Goal: Transaction & Acquisition: Purchase product/service

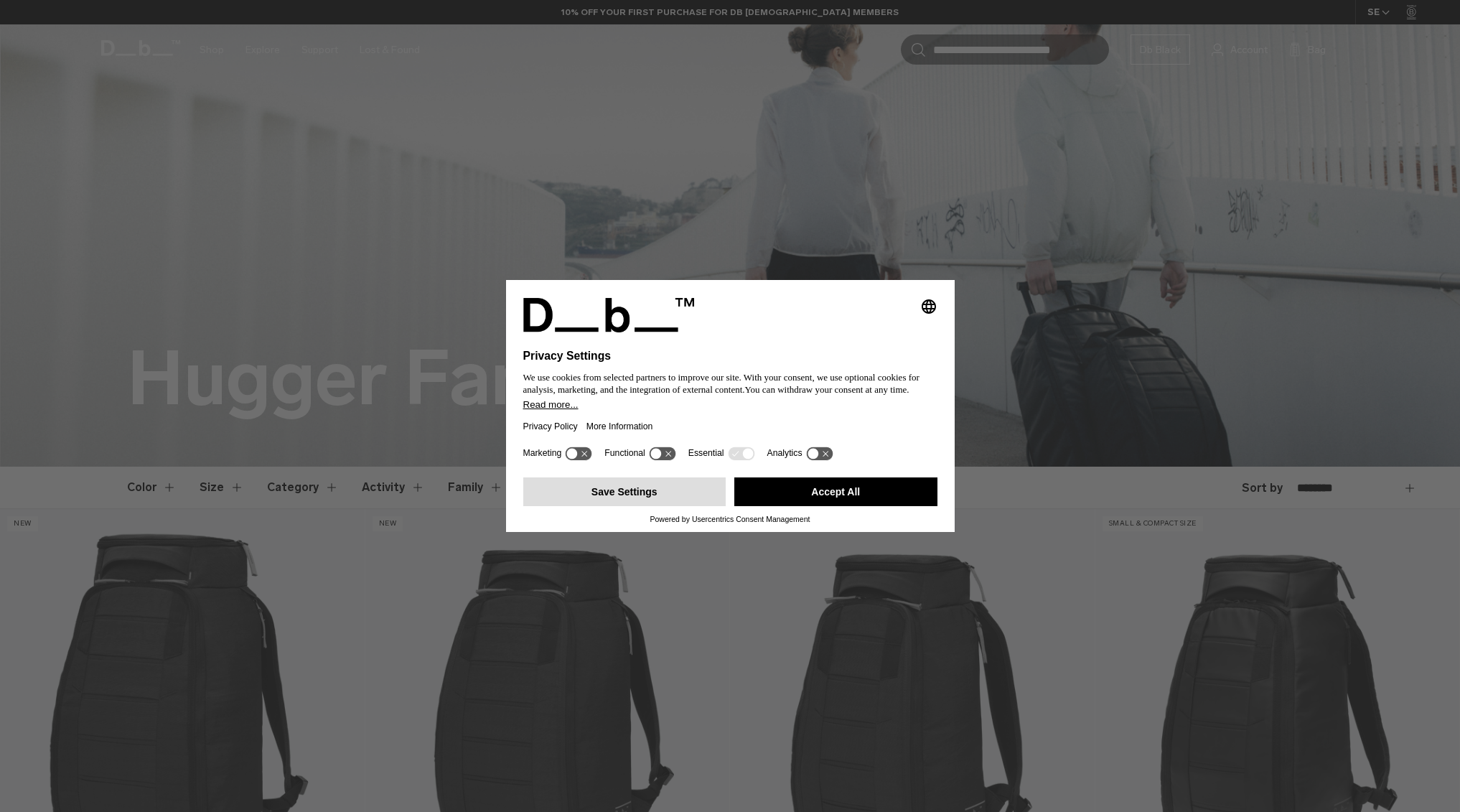
click at [625, 504] on button "Save Settings" at bounding box center [624, 491] width 203 height 29
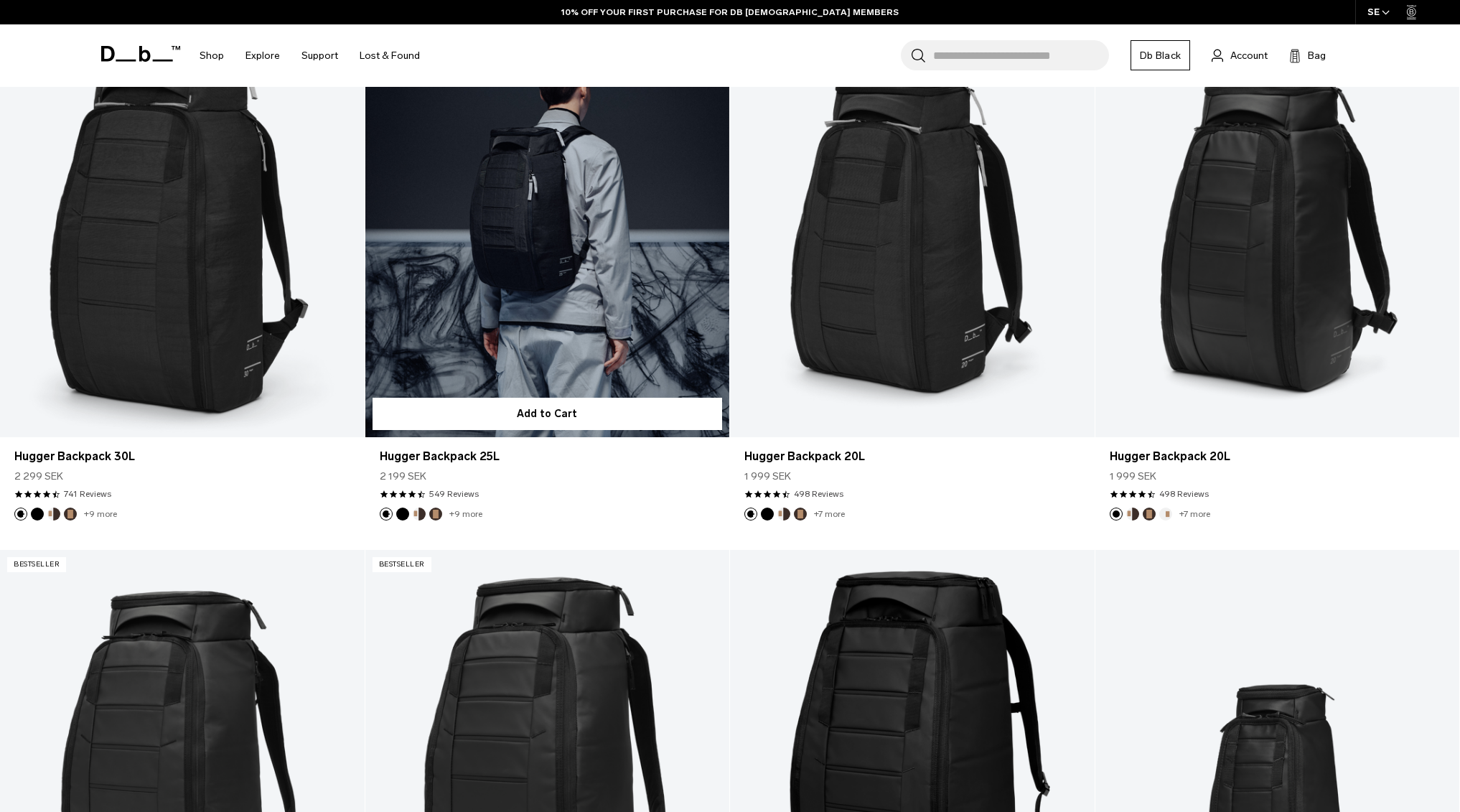
scroll to position [479, 0]
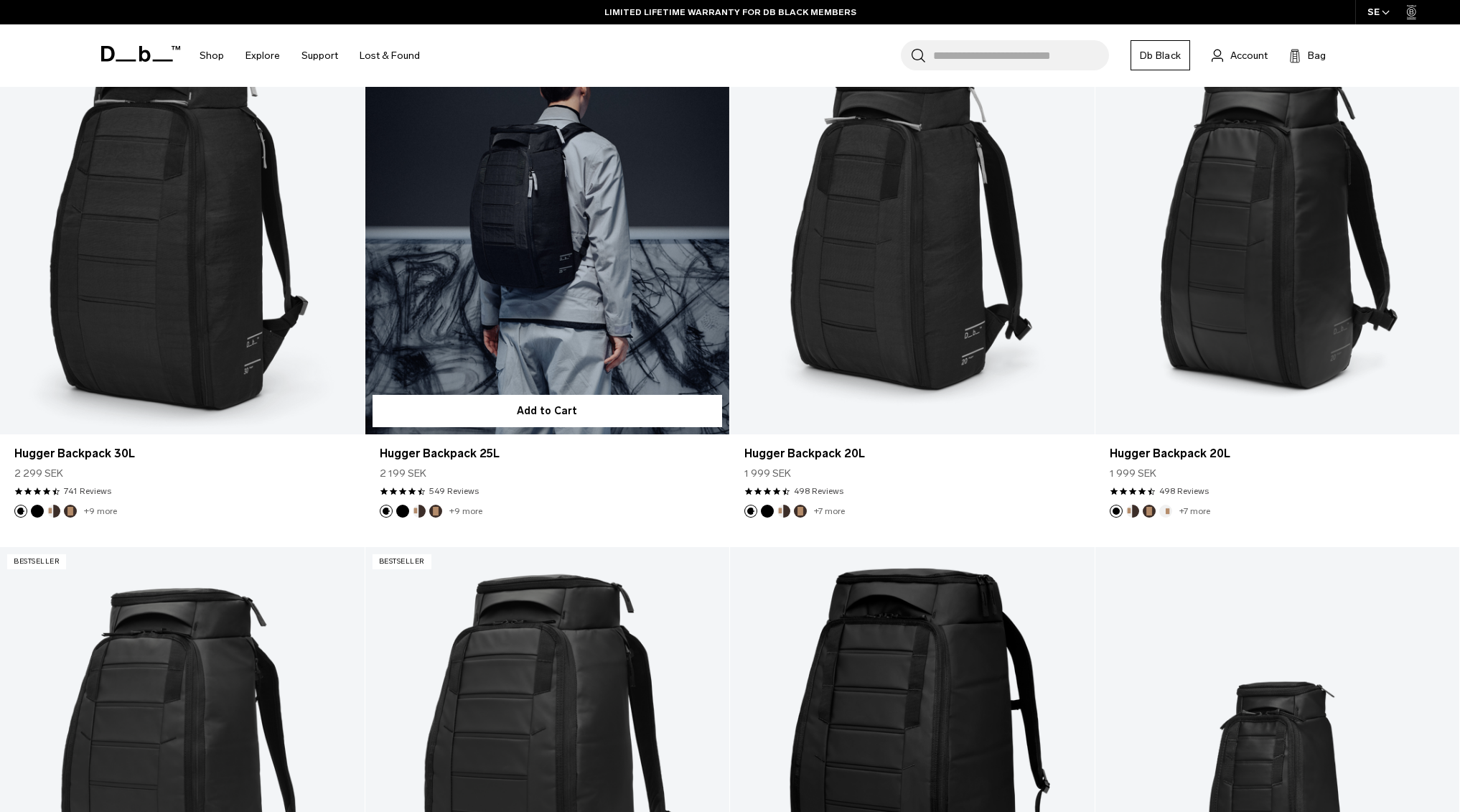
click at [468, 339] on link "Hugger Backpack 25L" at bounding box center [548, 231] width 365 height 404
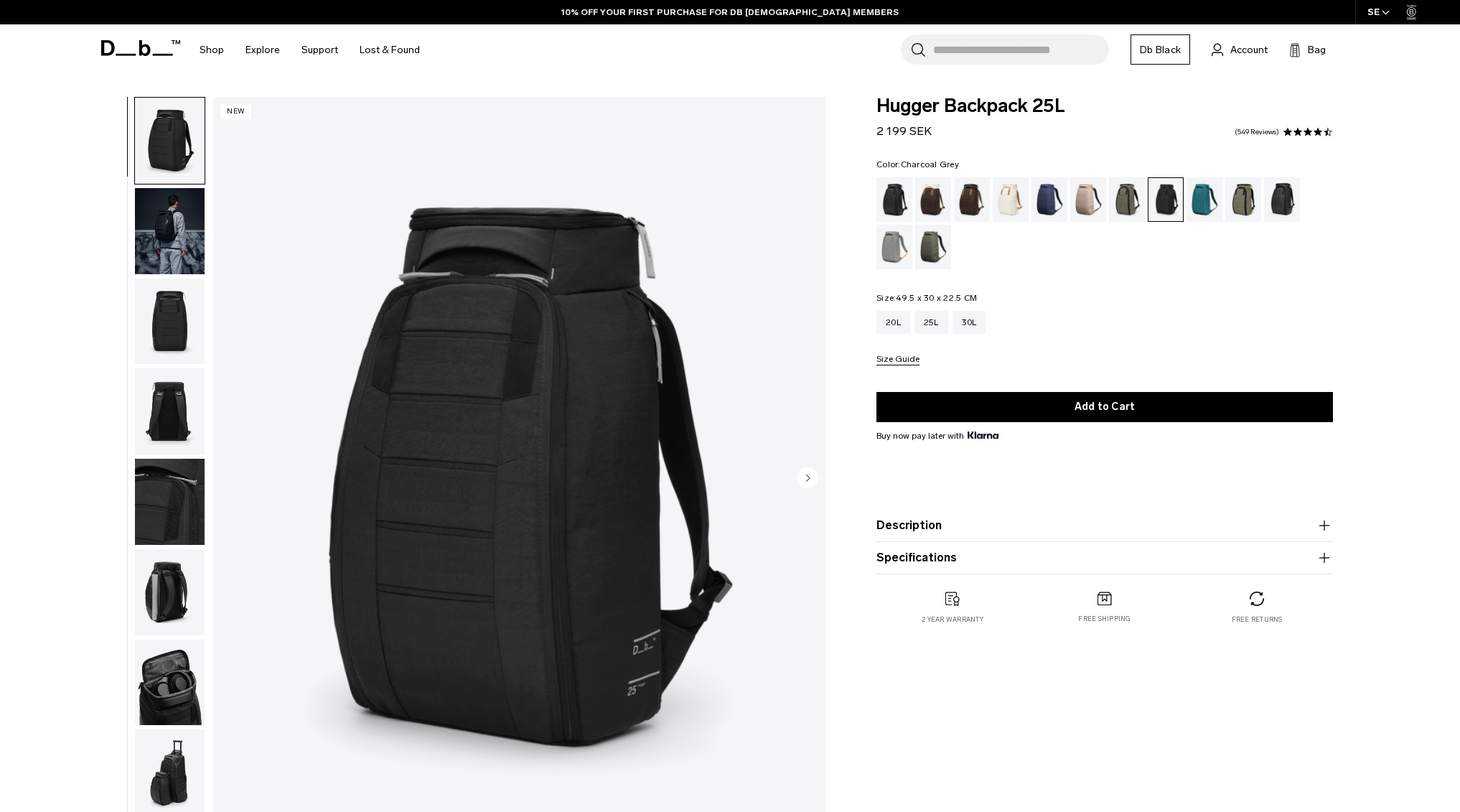
click at [165, 259] on img "button" at bounding box center [169, 231] width 69 height 86
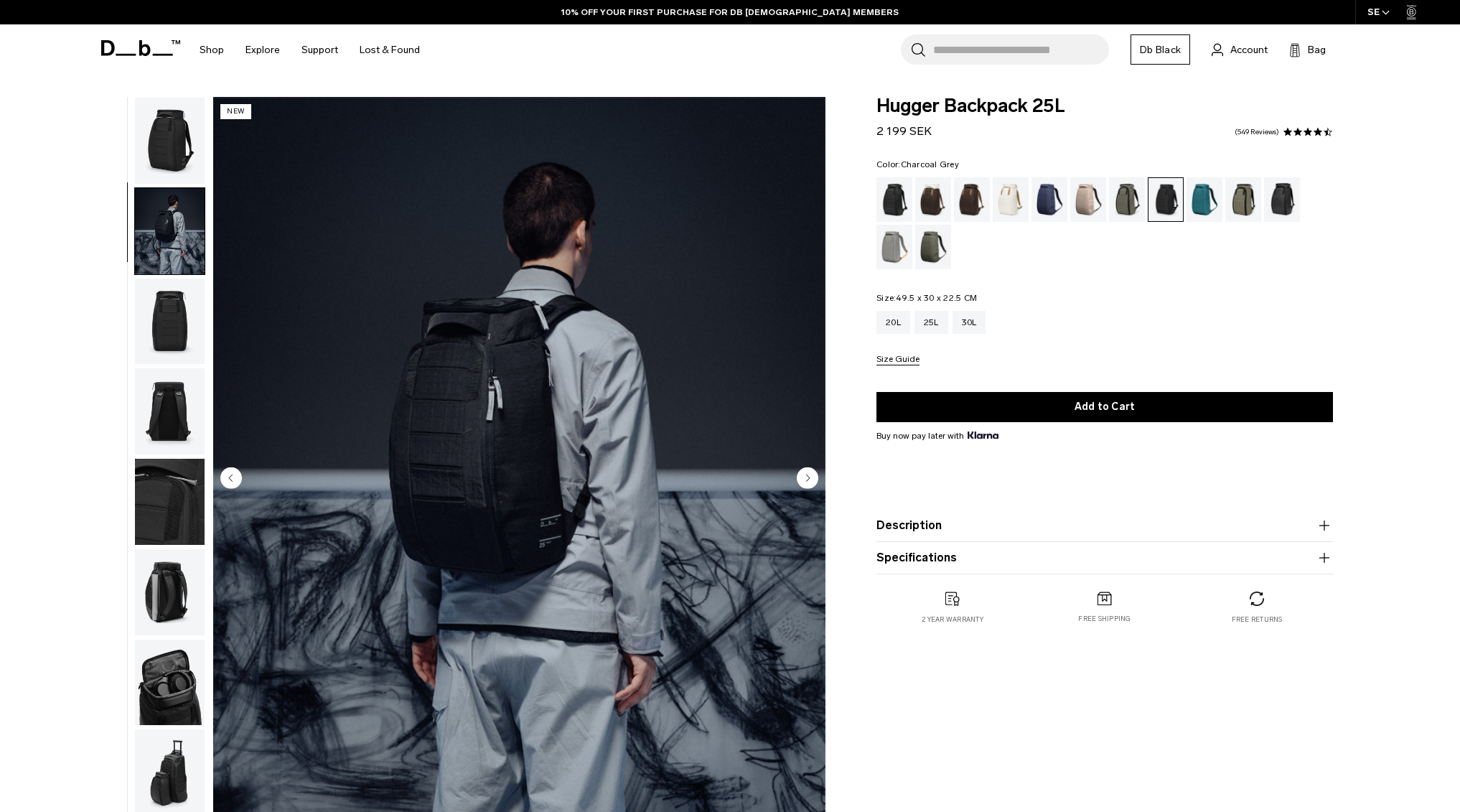
scroll to position [45, 0]
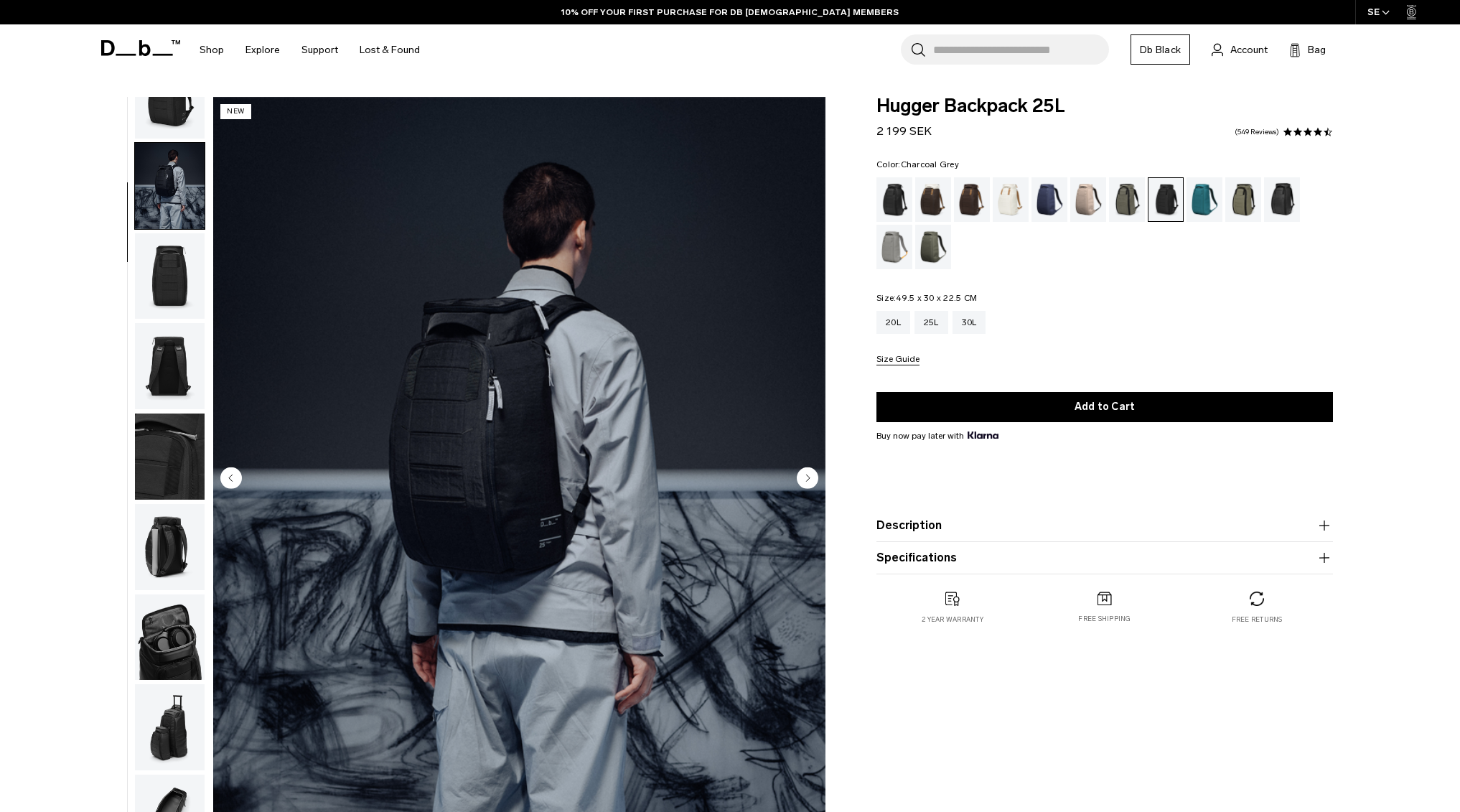
click at [170, 279] on img "button" at bounding box center [169, 276] width 69 height 86
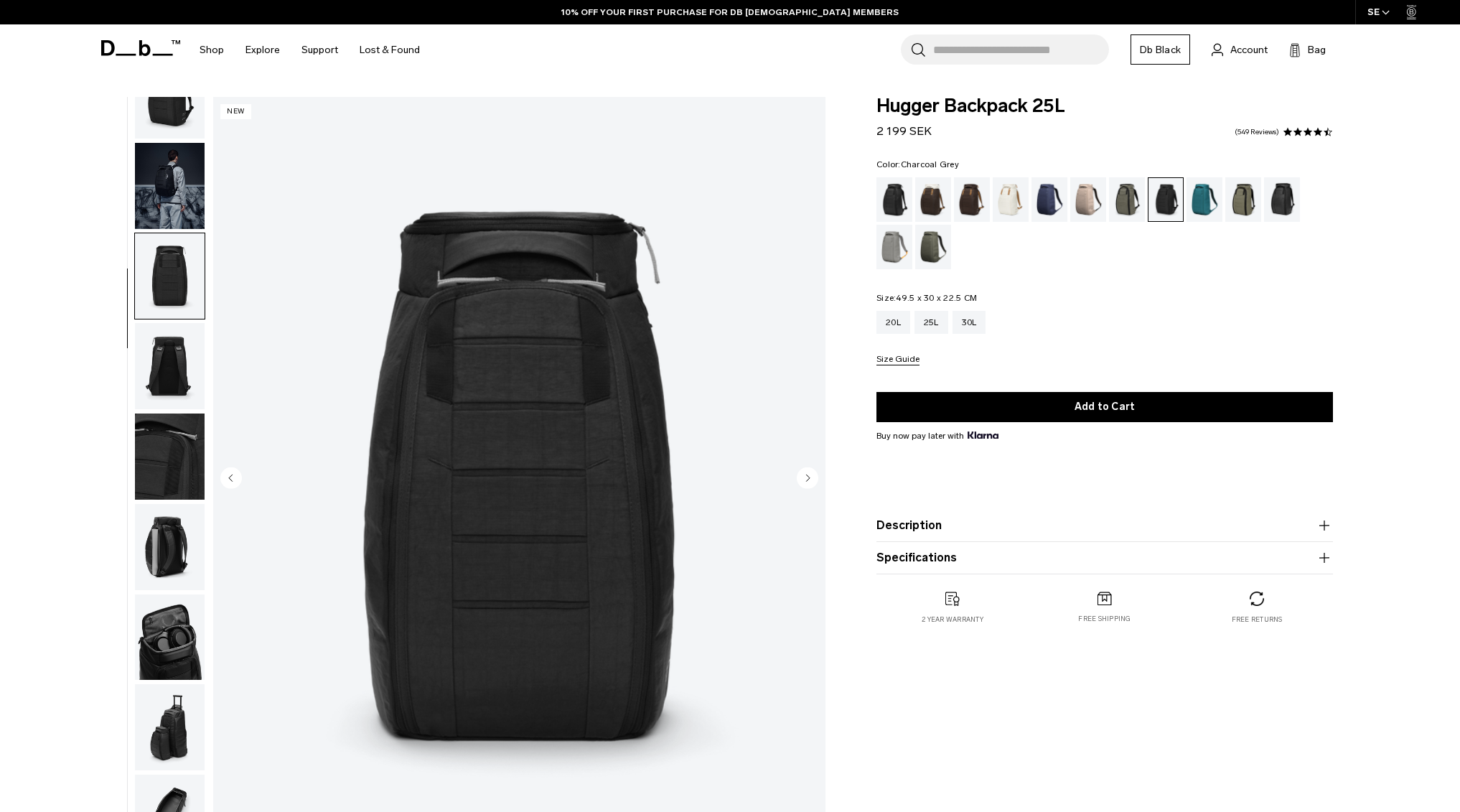
click at [168, 344] on img "button" at bounding box center [169, 365] width 69 height 86
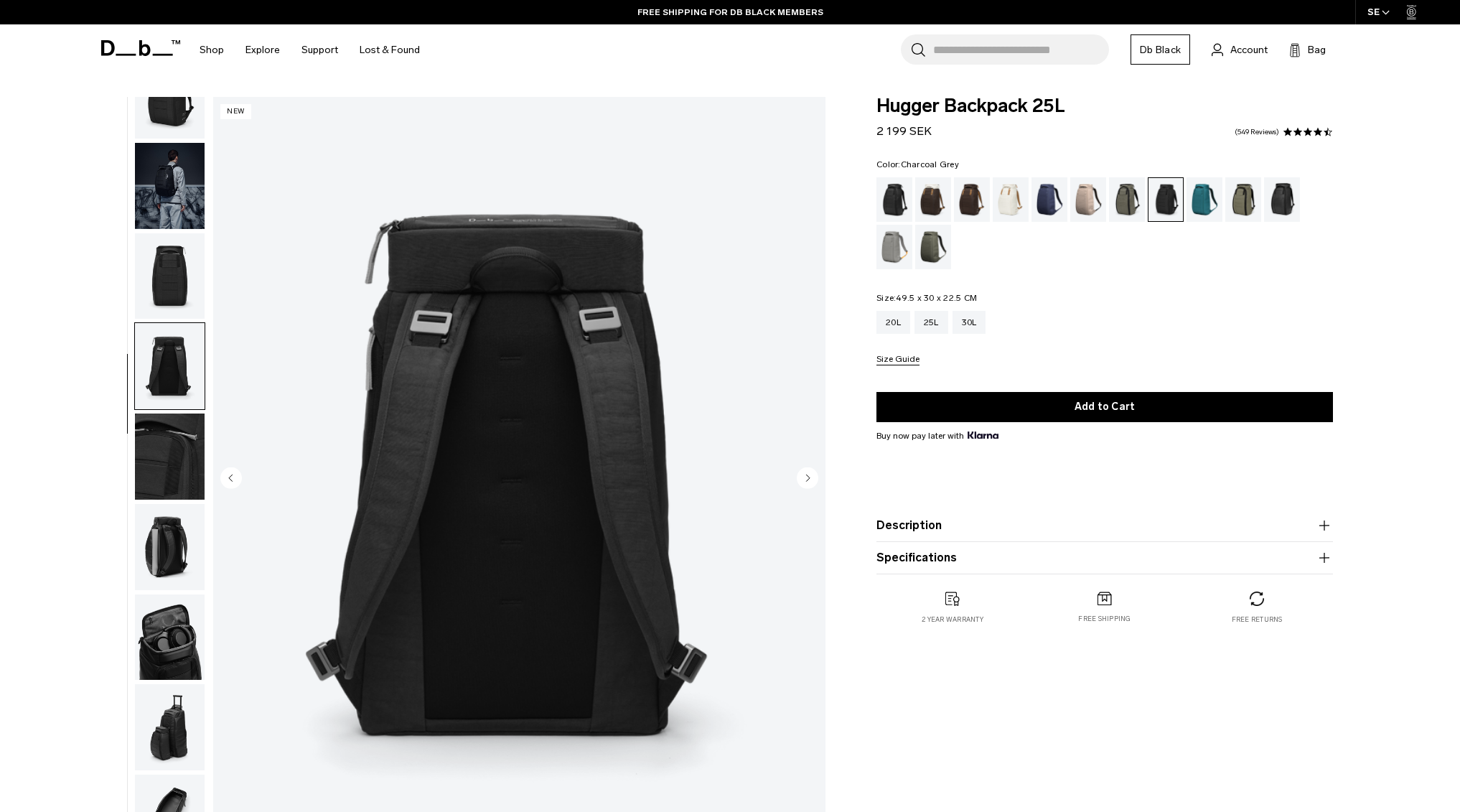
click at [164, 420] on img "button" at bounding box center [169, 456] width 69 height 86
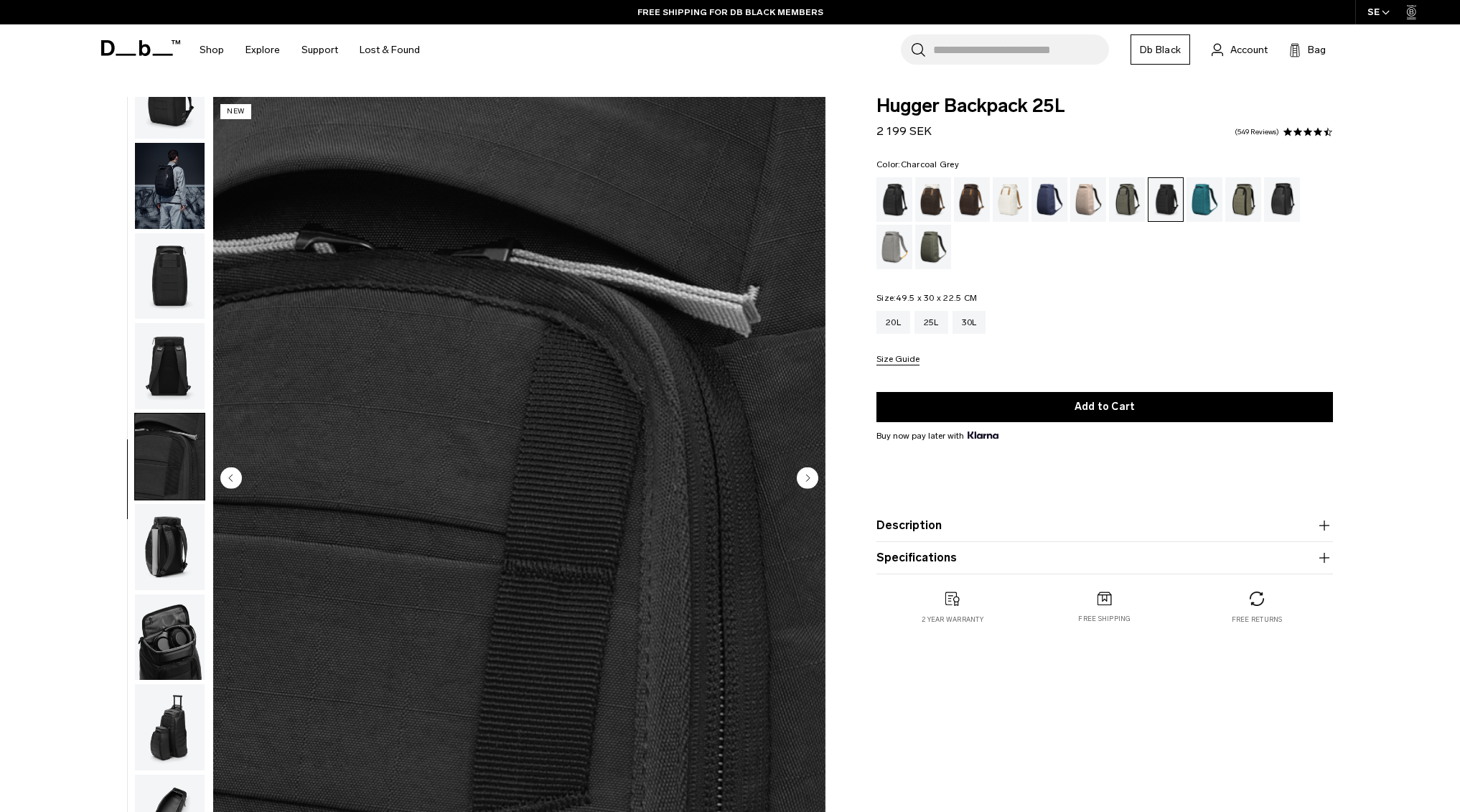
click at [154, 535] on img "button" at bounding box center [169, 547] width 69 height 86
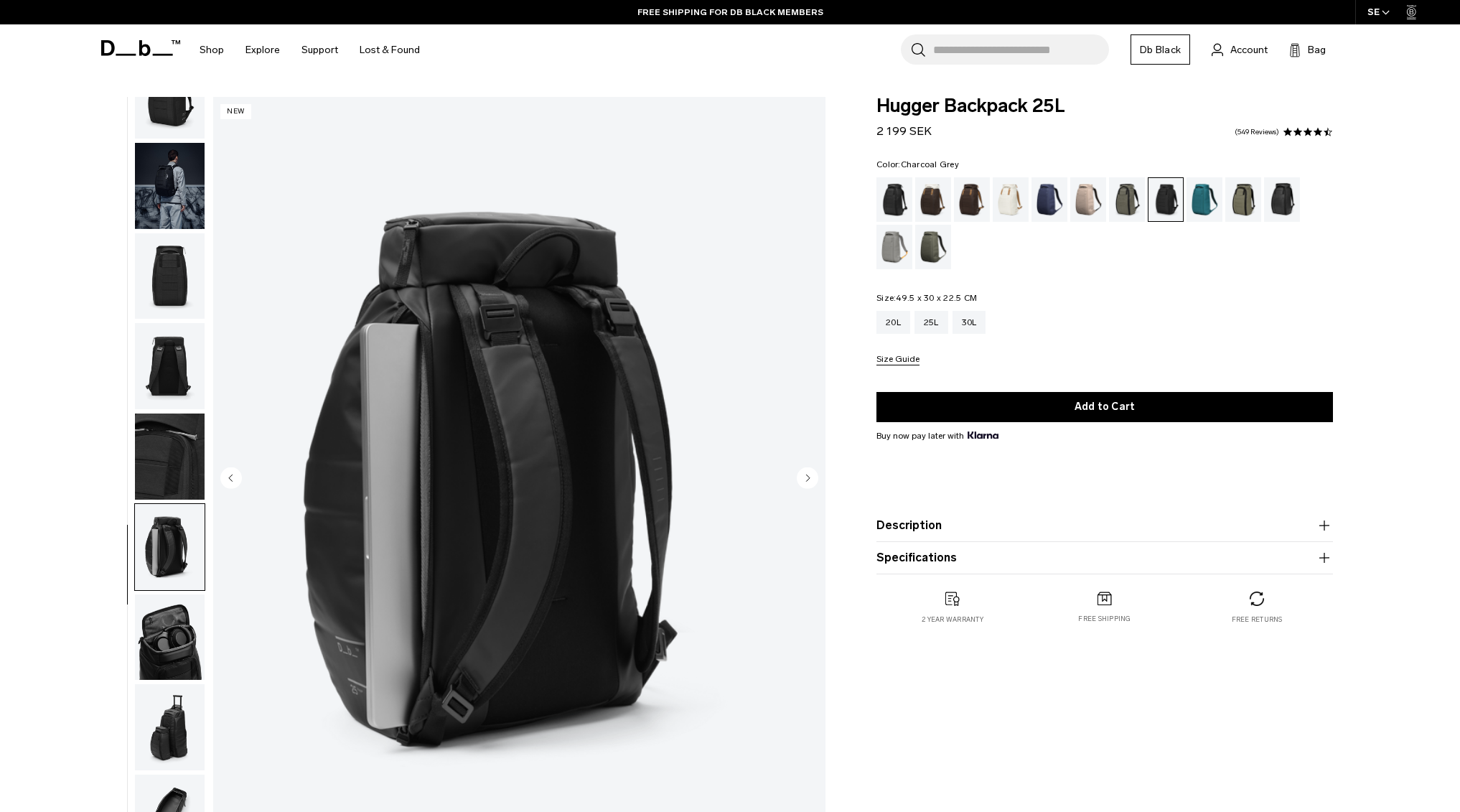
click at [147, 636] on img "button" at bounding box center [169, 637] width 69 height 86
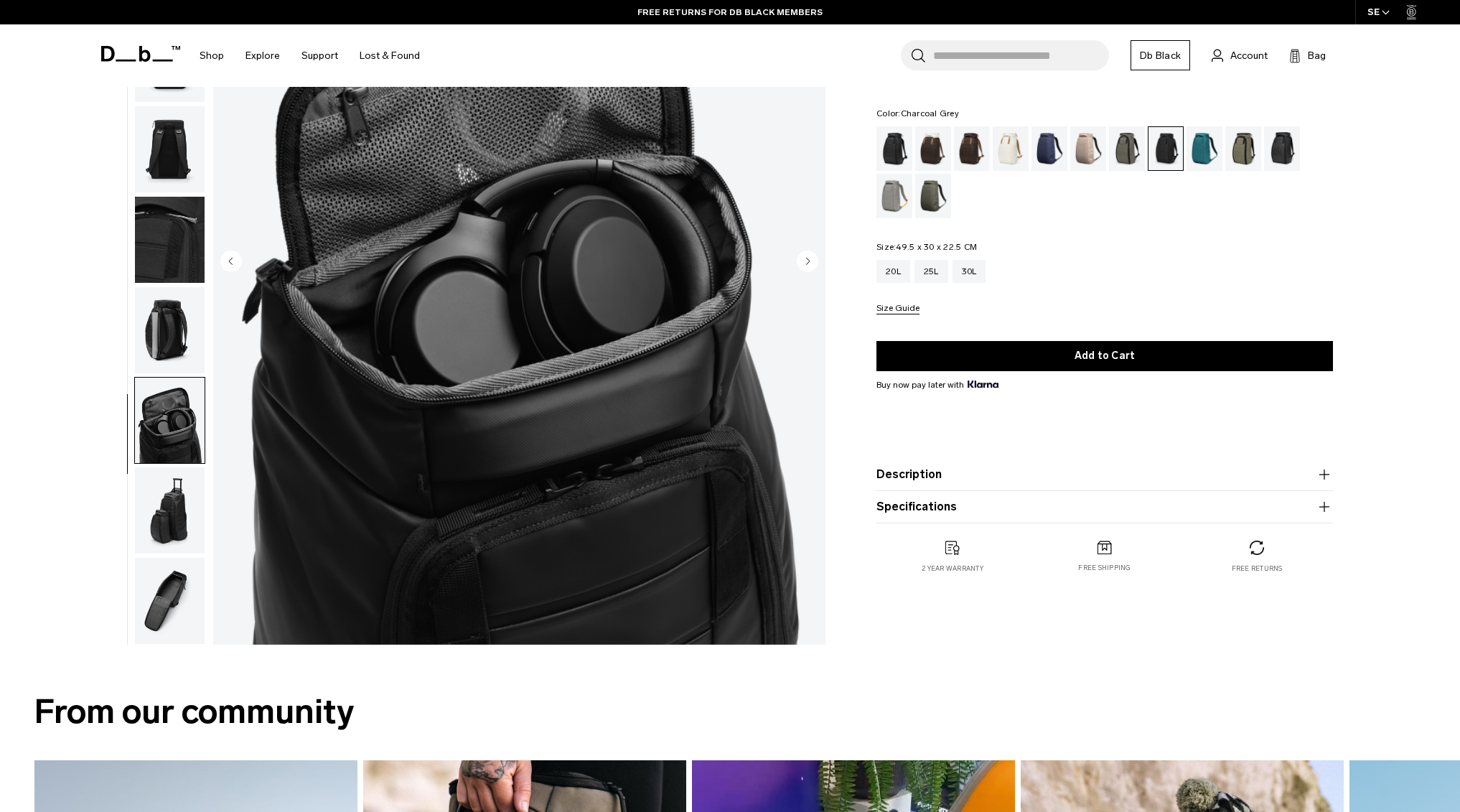
scroll to position [222, 0]
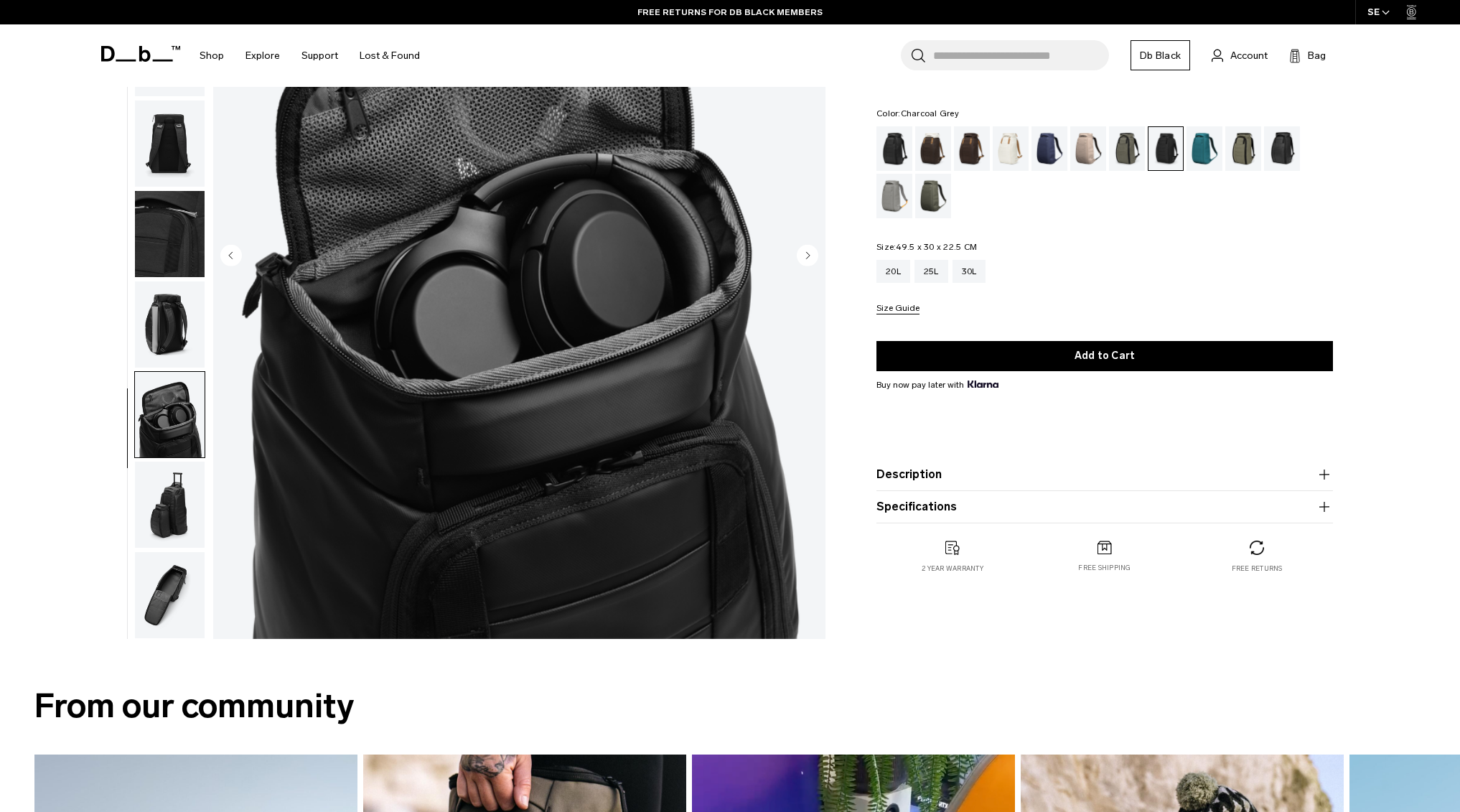
click at [168, 504] on img "button" at bounding box center [169, 504] width 69 height 86
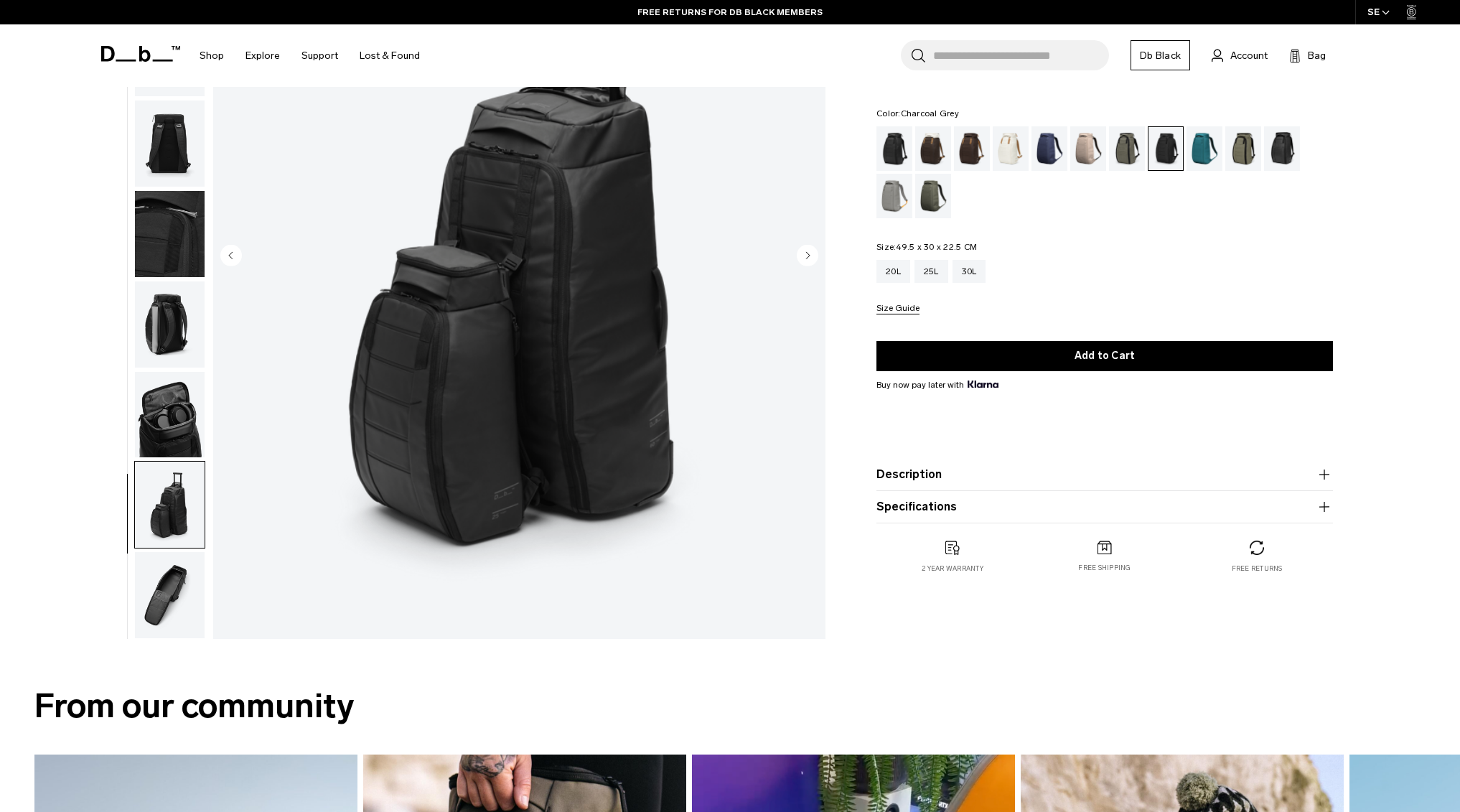
click at [154, 573] on img "button" at bounding box center [169, 595] width 69 height 86
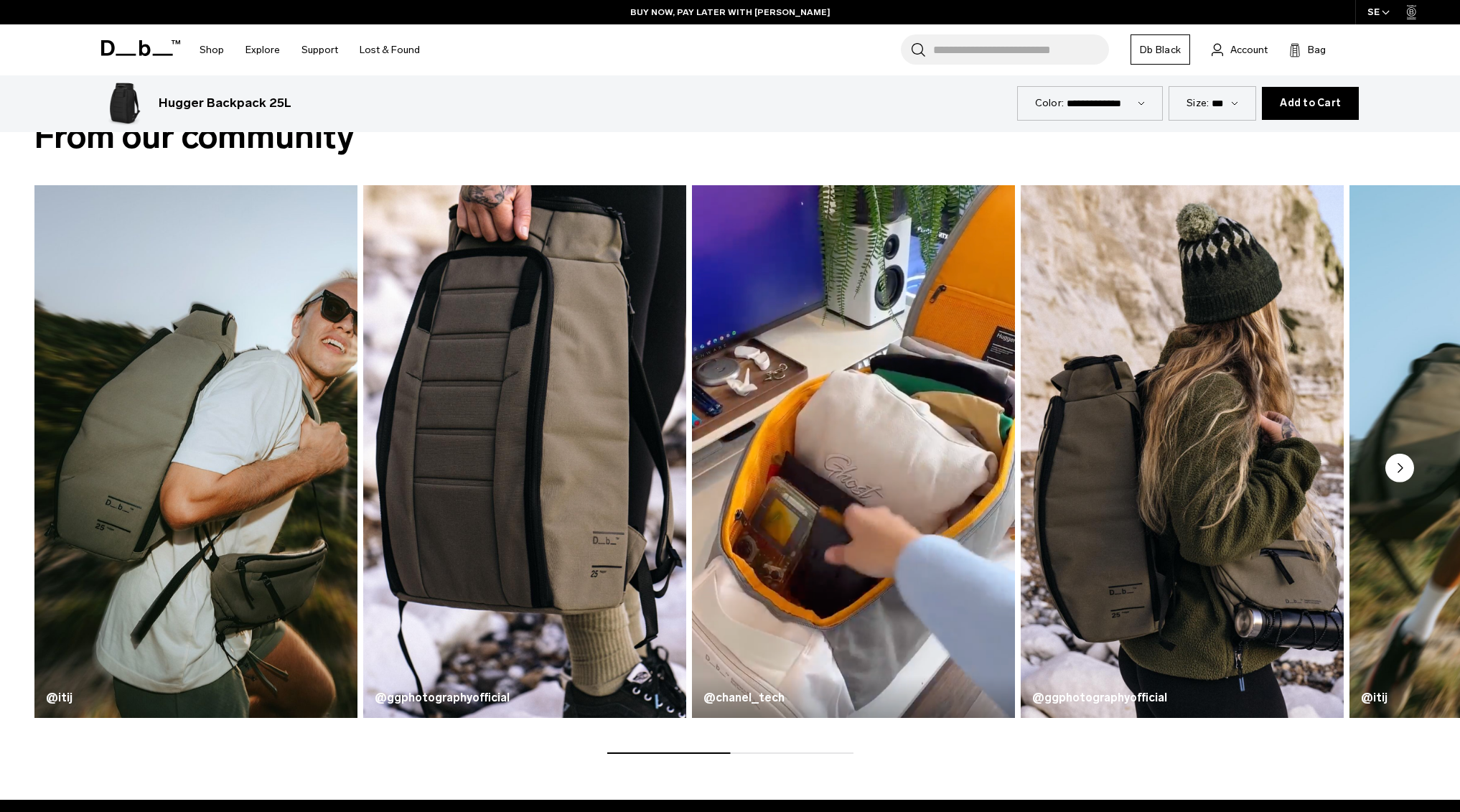
scroll to position [786, 0]
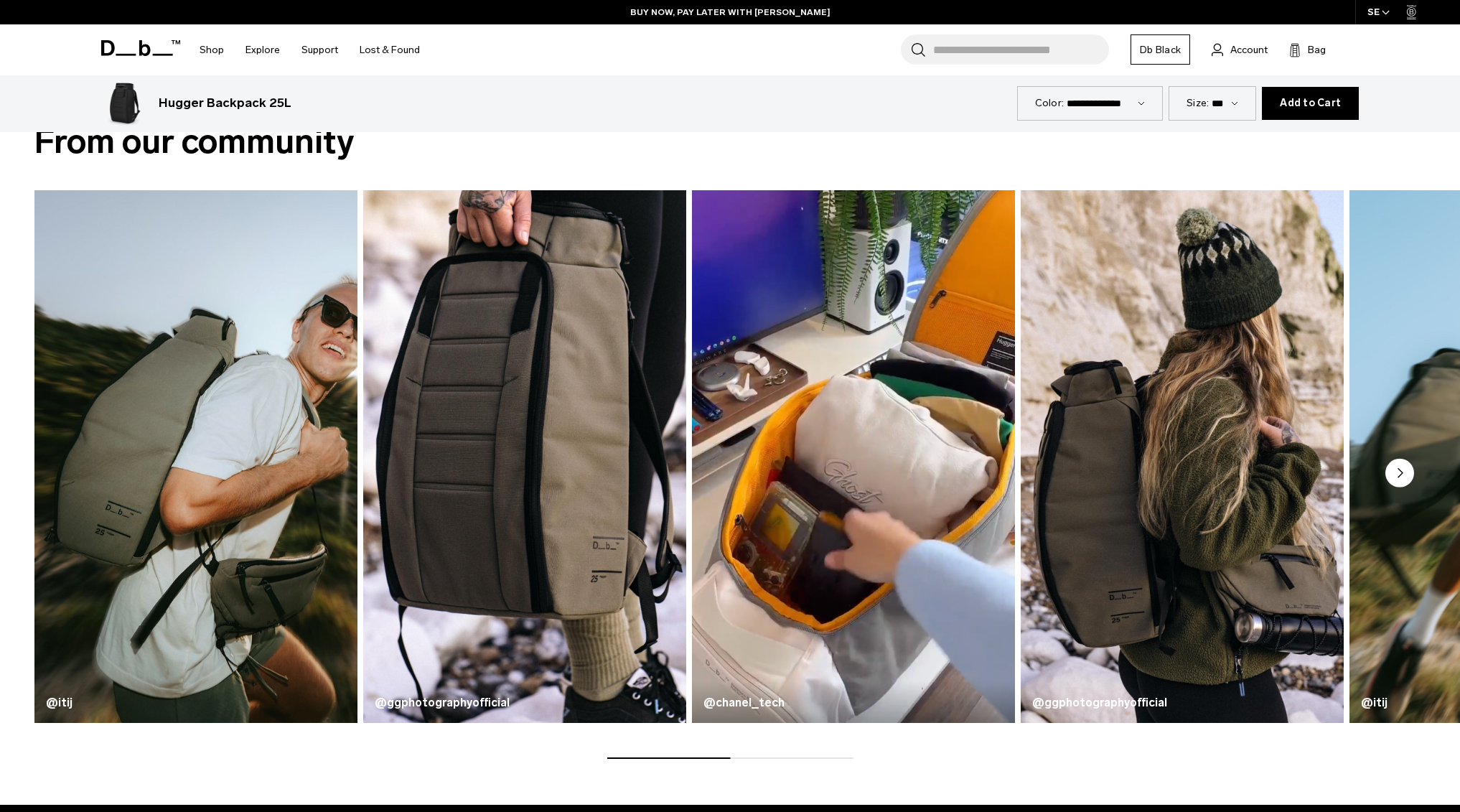
click at [1396, 477] on circle "Next slide" at bounding box center [1399, 472] width 29 height 29
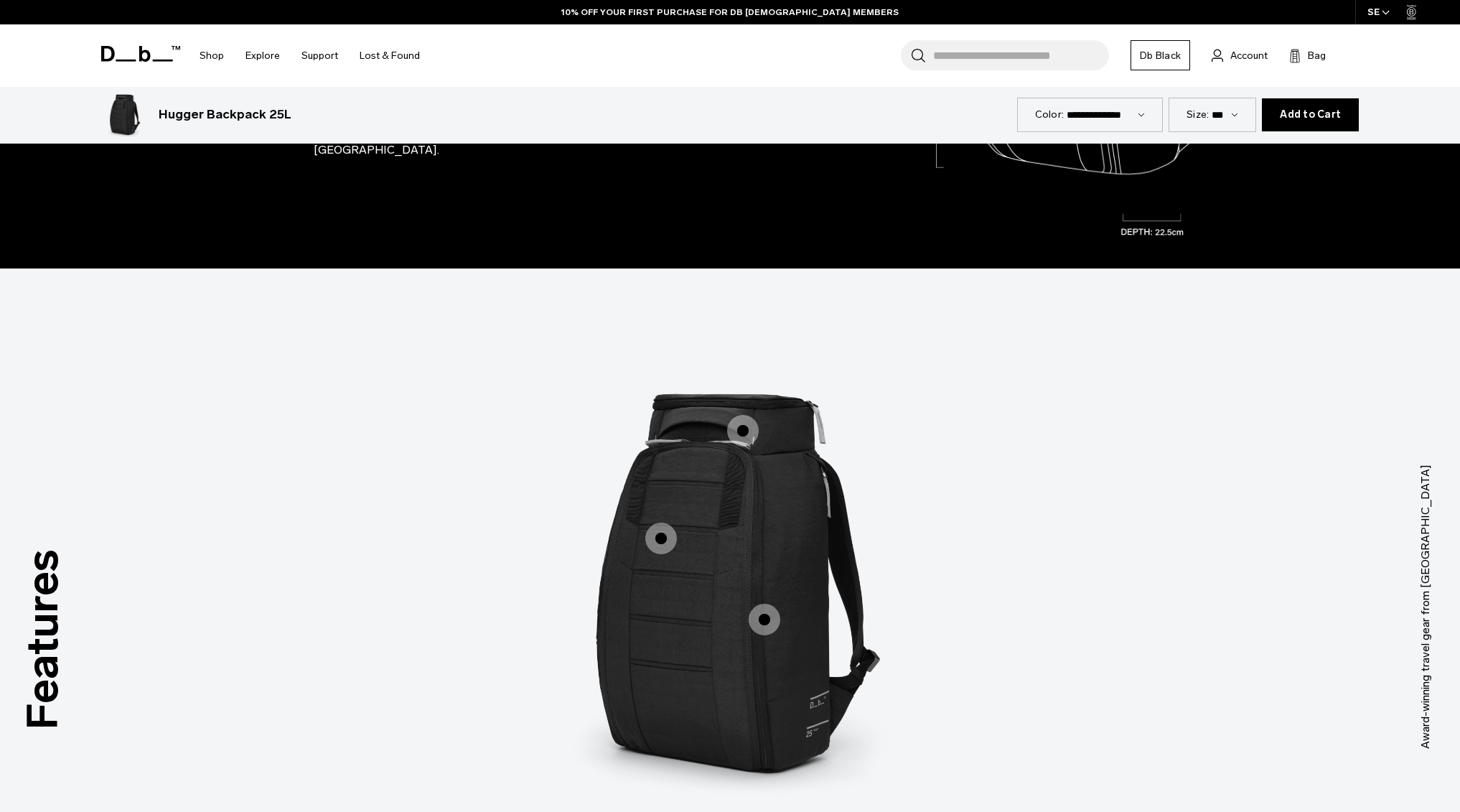
scroll to position [1853, 0]
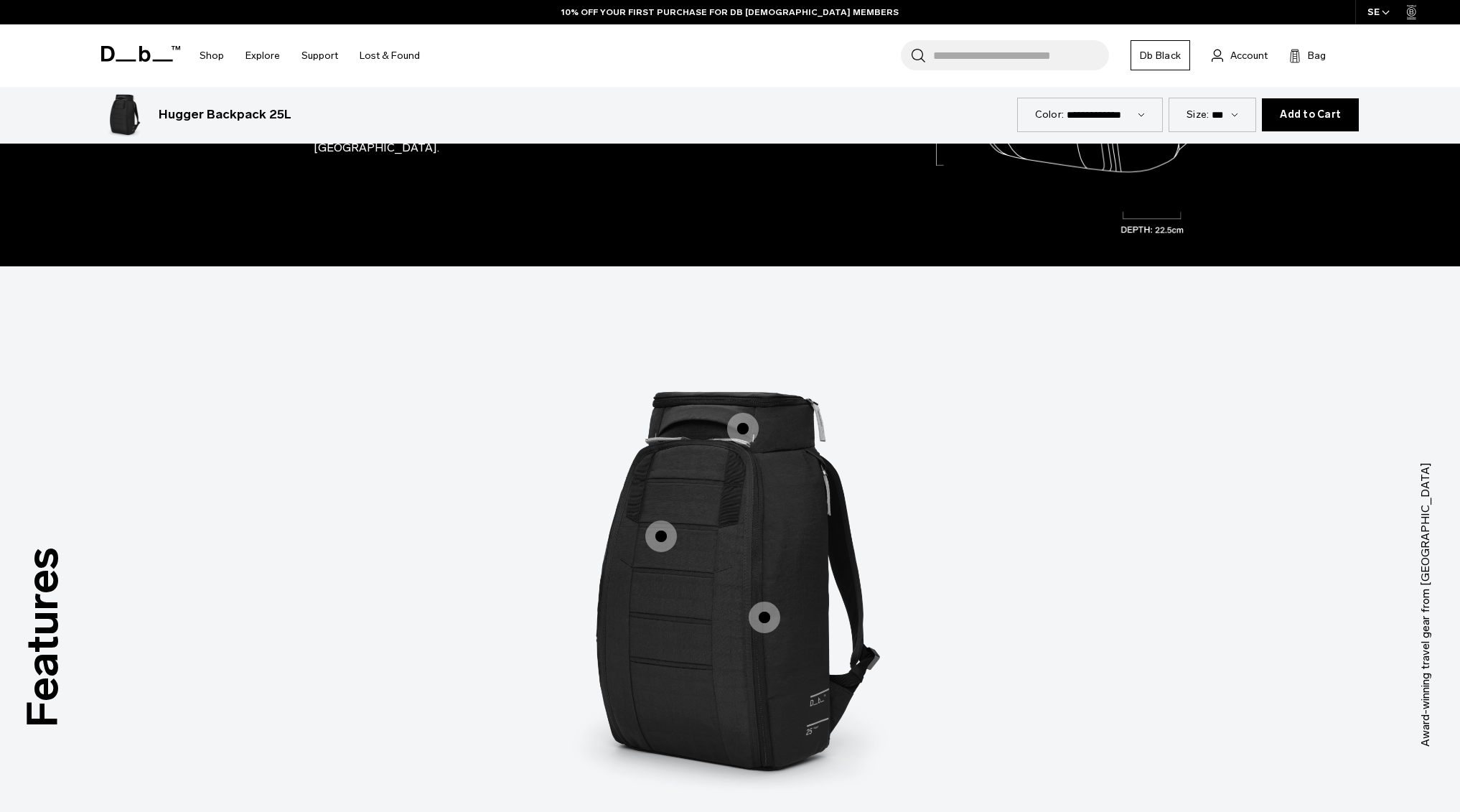
click at [743, 428] on span "1 / 3" at bounding box center [743, 429] width 32 height 32
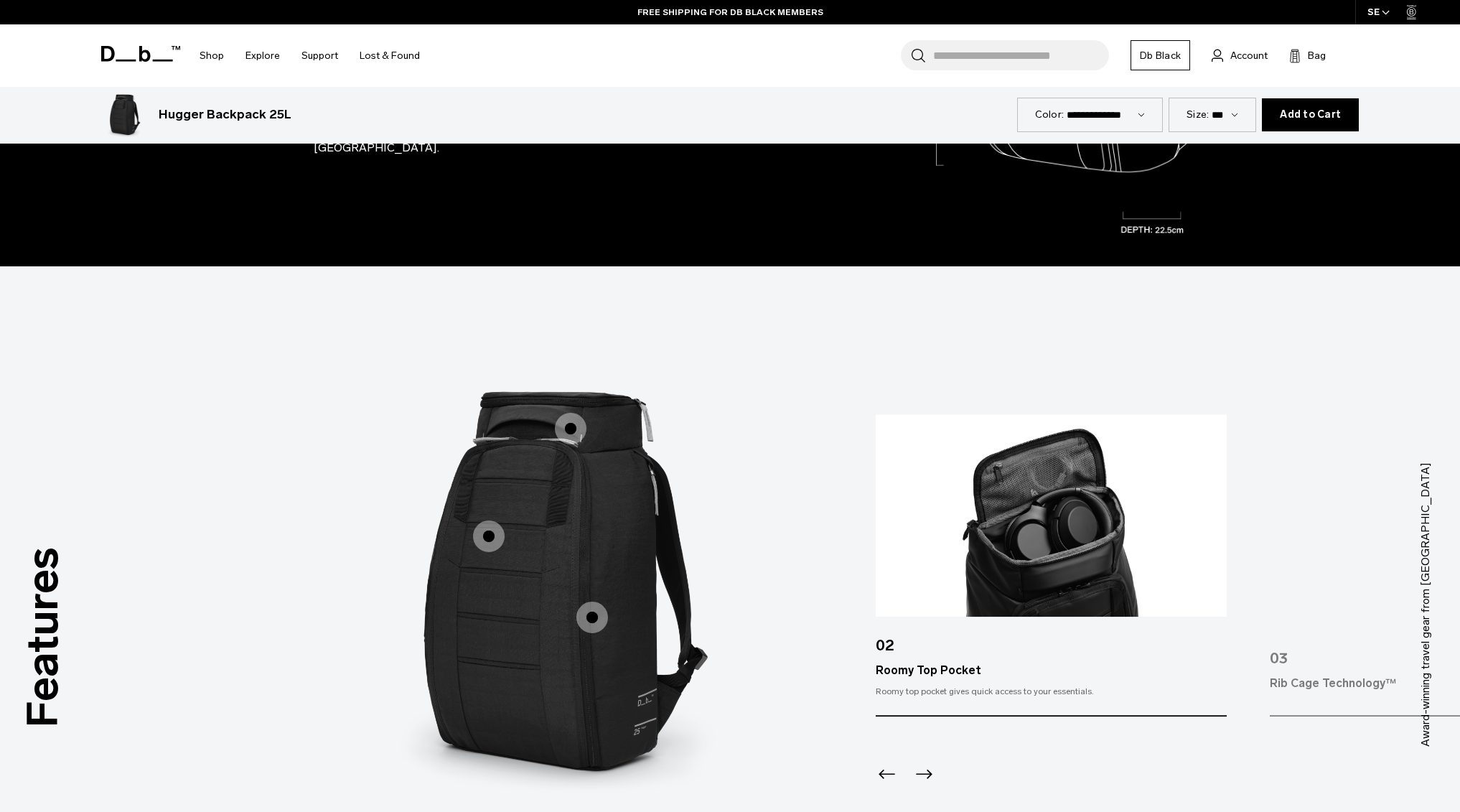
click at [484, 537] on span "1 / 3" at bounding box center [489, 536] width 32 height 32
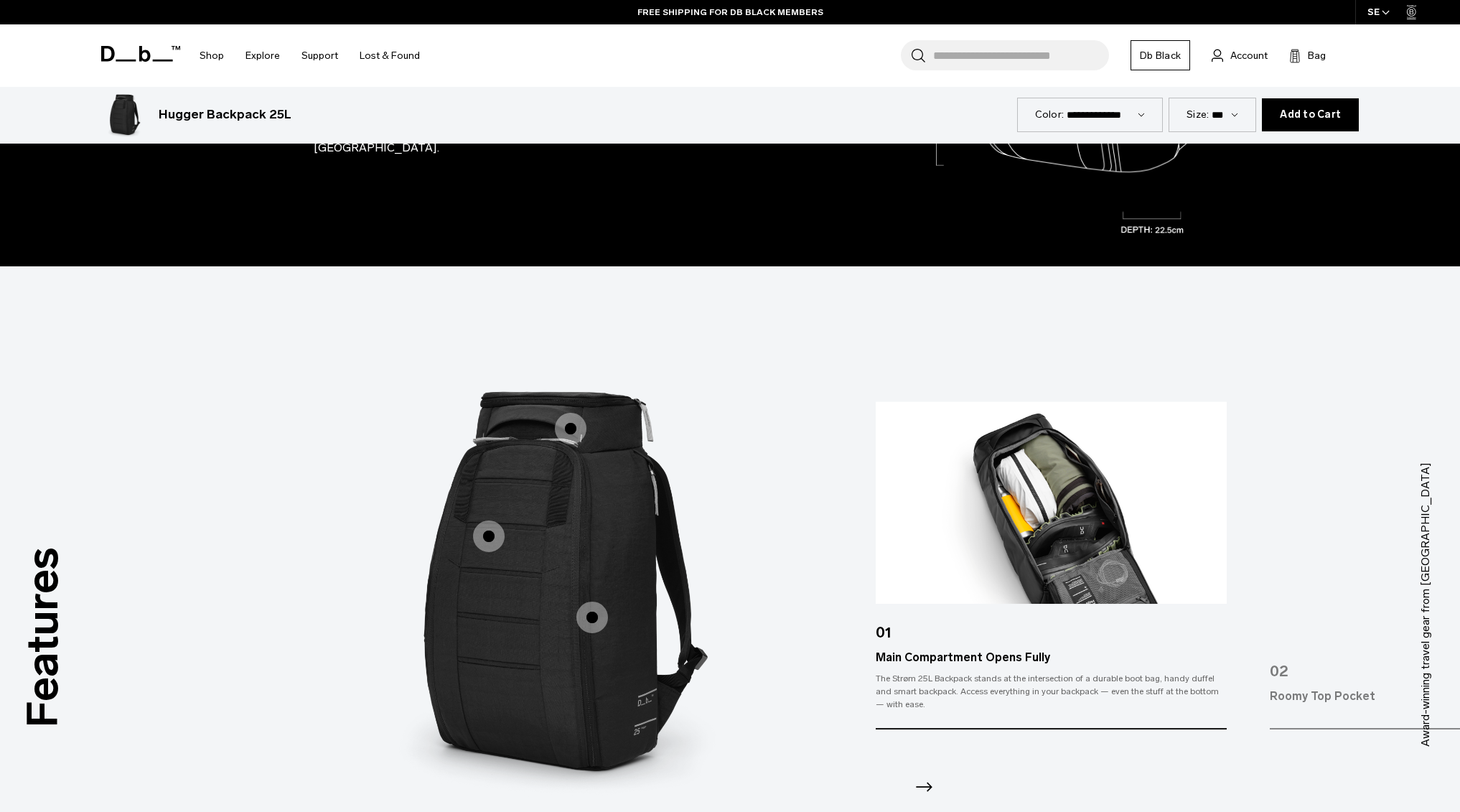
click at [582, 615] on span "1 / 3" at bounding box center [592, 617] width 32 height 32
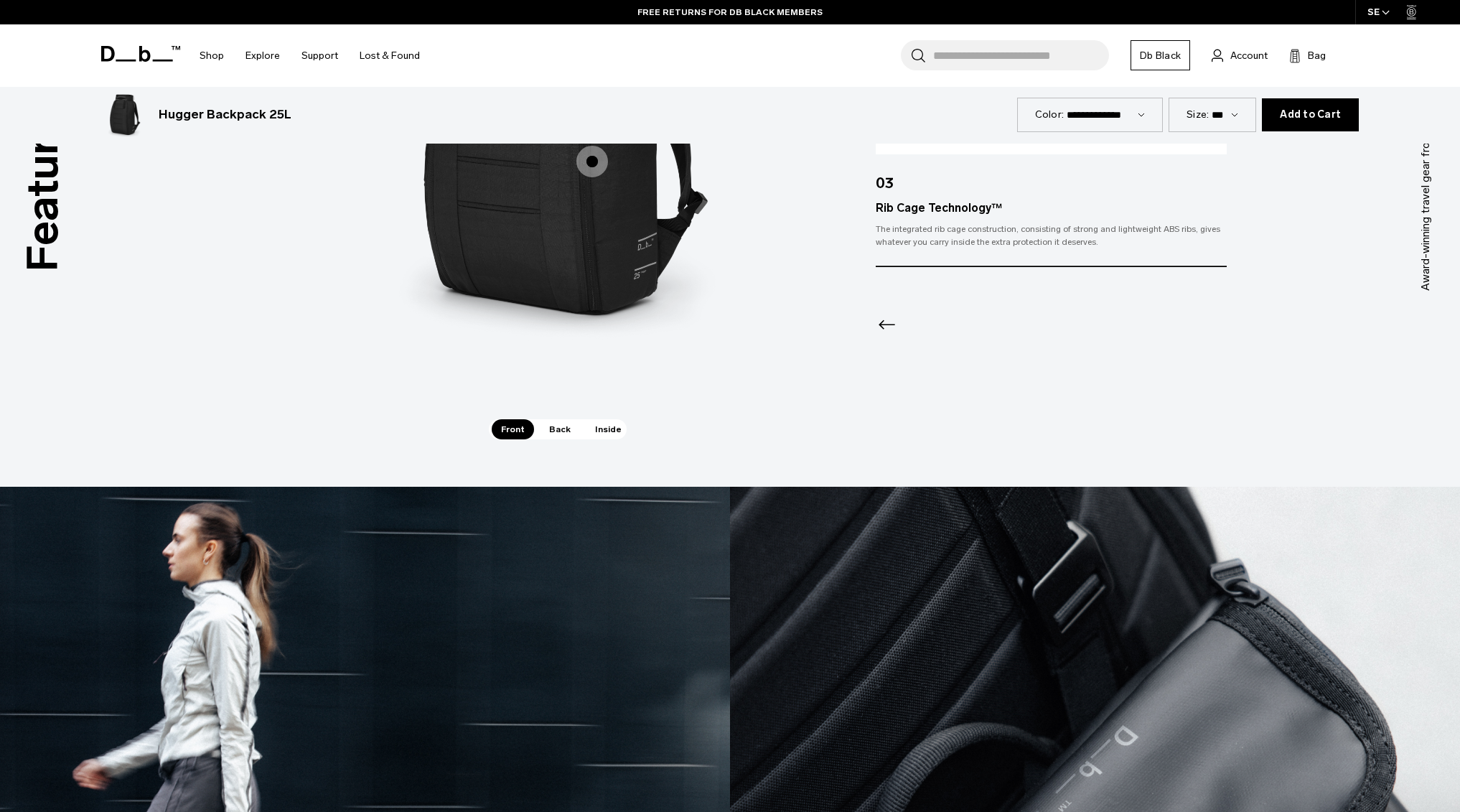
scroll to position [2050, 0]
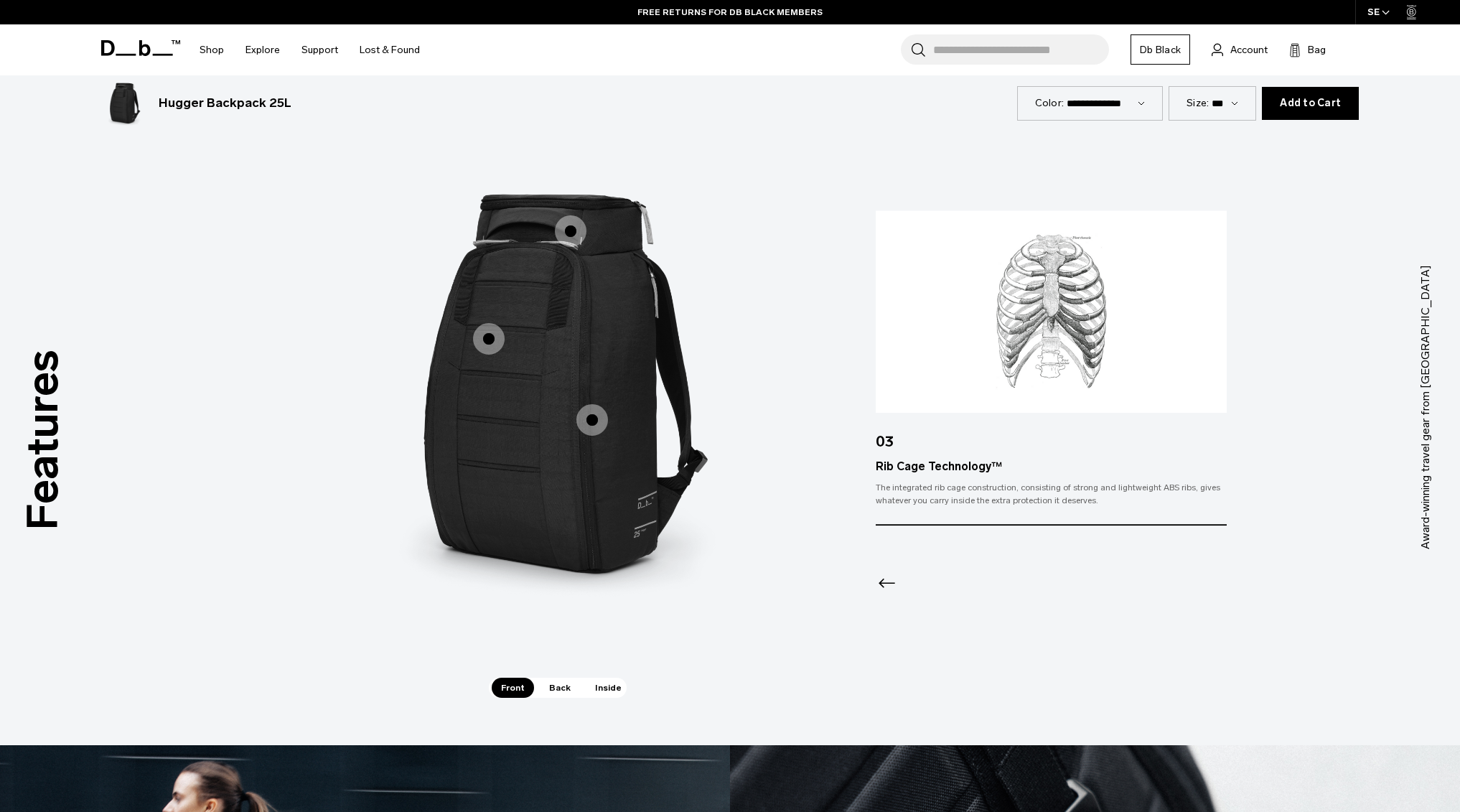
click at [562, 687] on span "Back" at bounding box center [560, 687] width 41 height 20
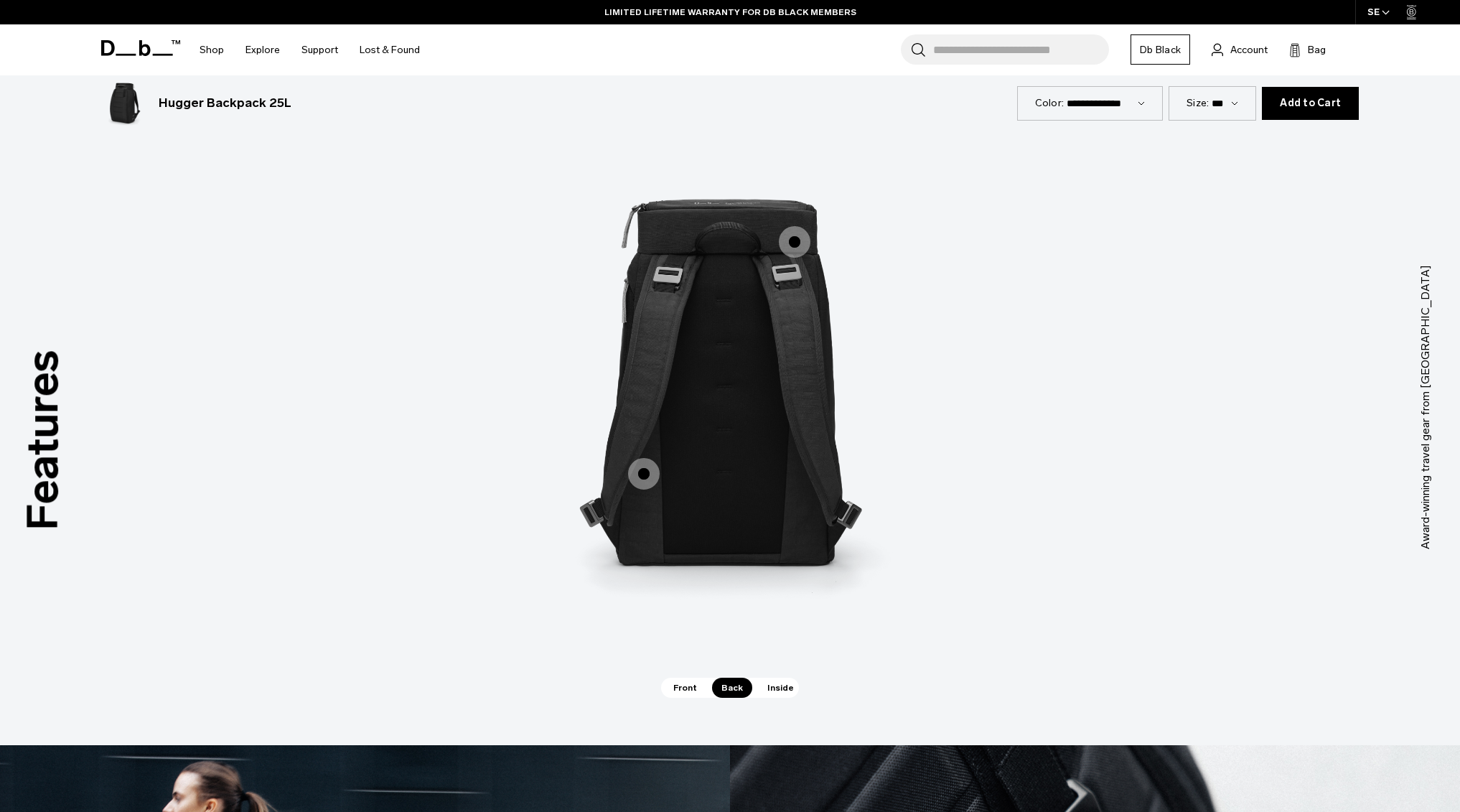
click at [640, 471] on span "2 / 3" at bounding box center [644, 474] width 32 height 32
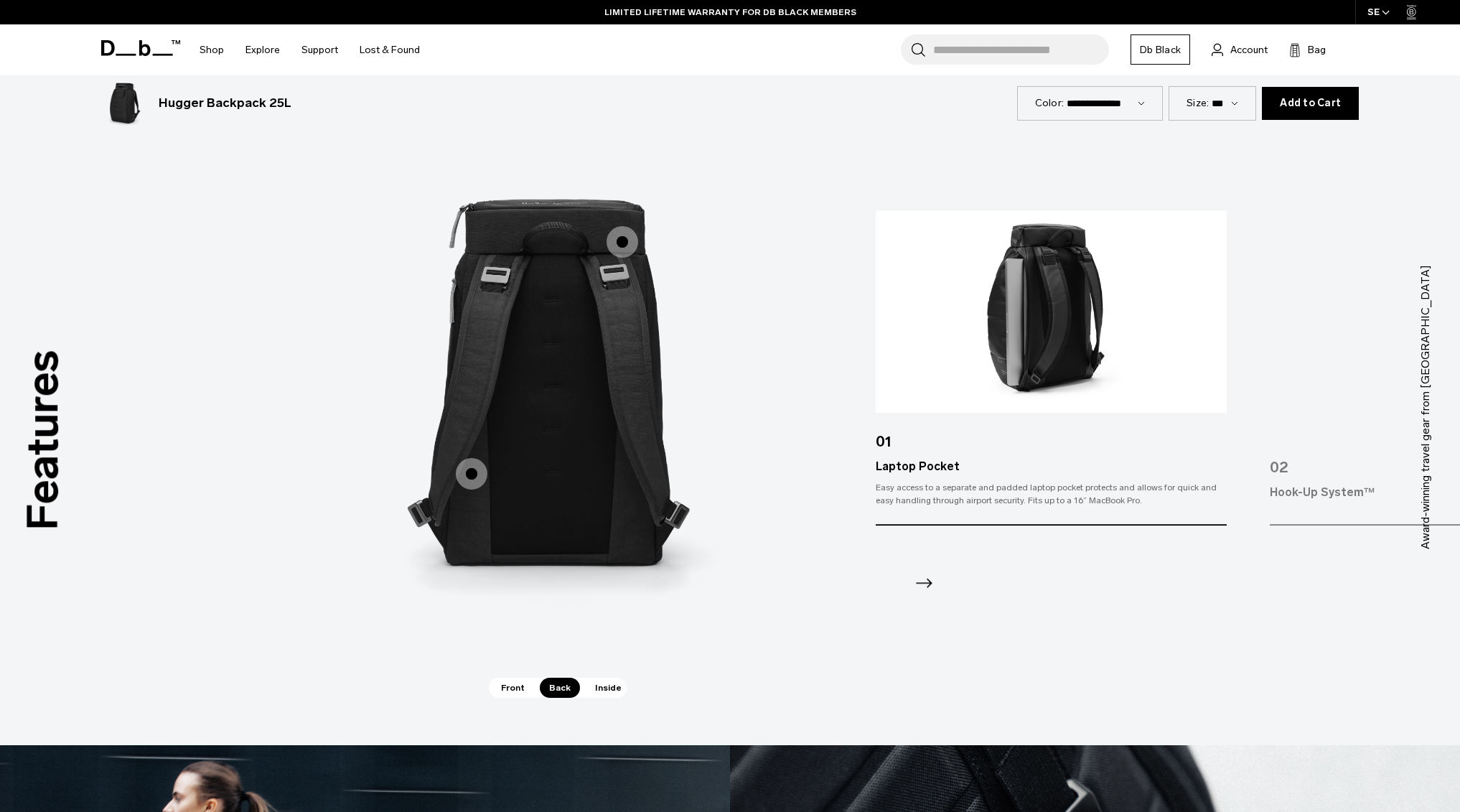
click at [629, 231] on span "2 / 3" at bounding box center [622, 242] width 32 height 32
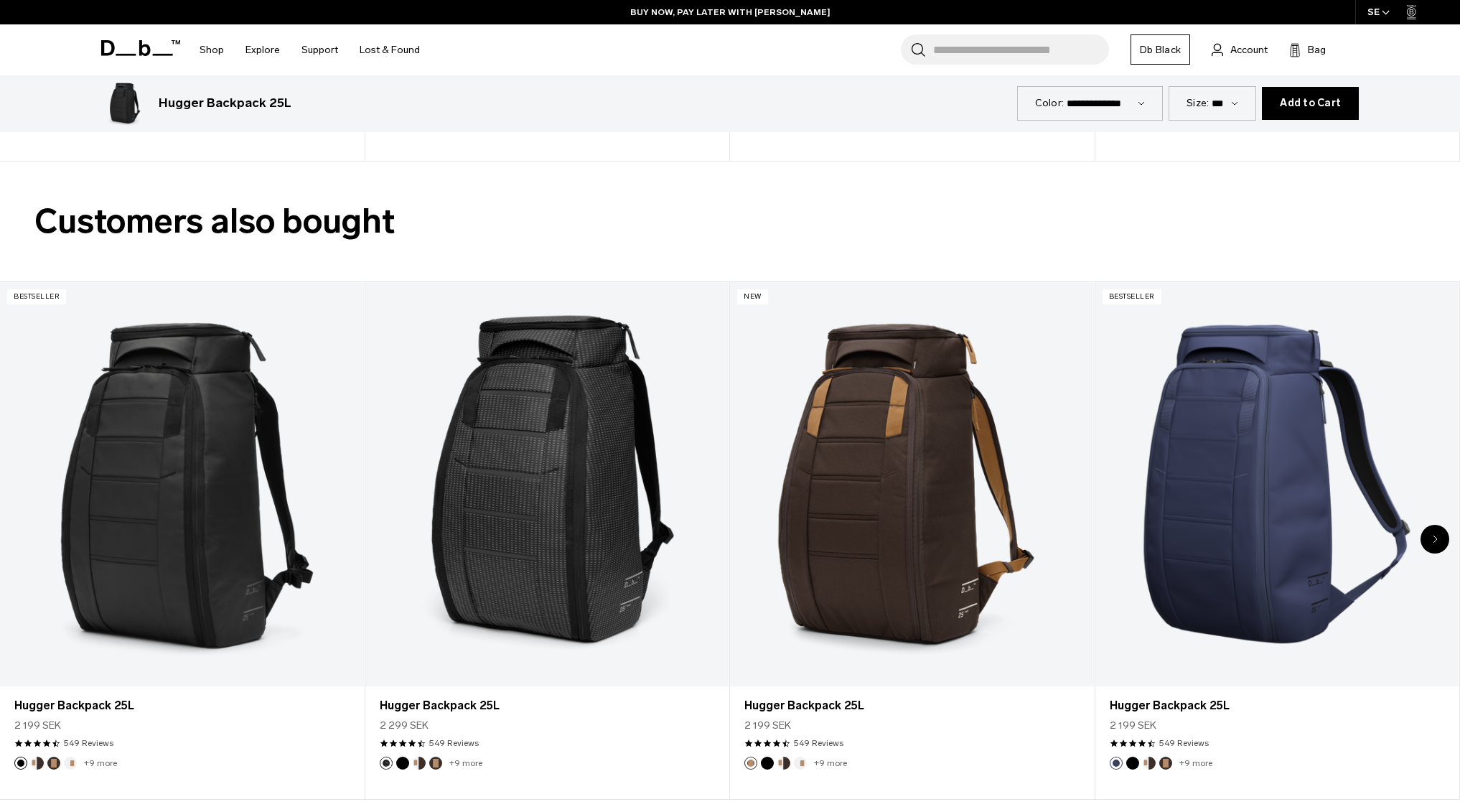
scroll to position [3916, 0]
